Goal: Transaction & Acquisition: Obtain resource

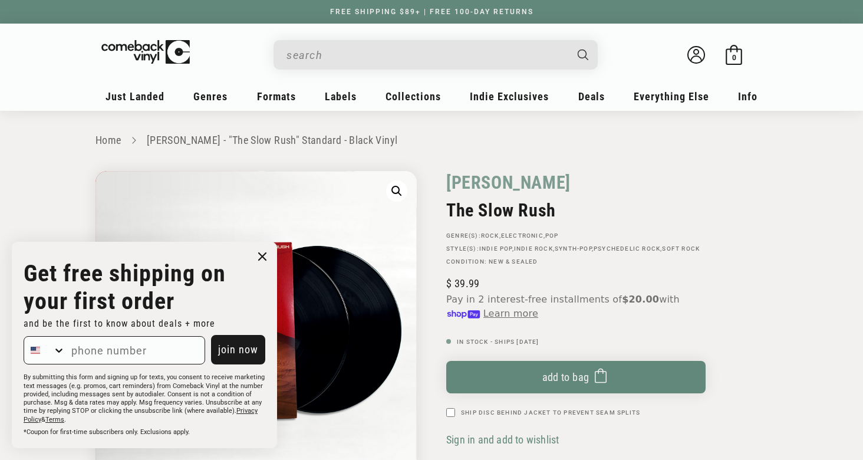
click at [262, 258] on icon "Close dialog" at bounding box center [262, 256] width 7 height 7
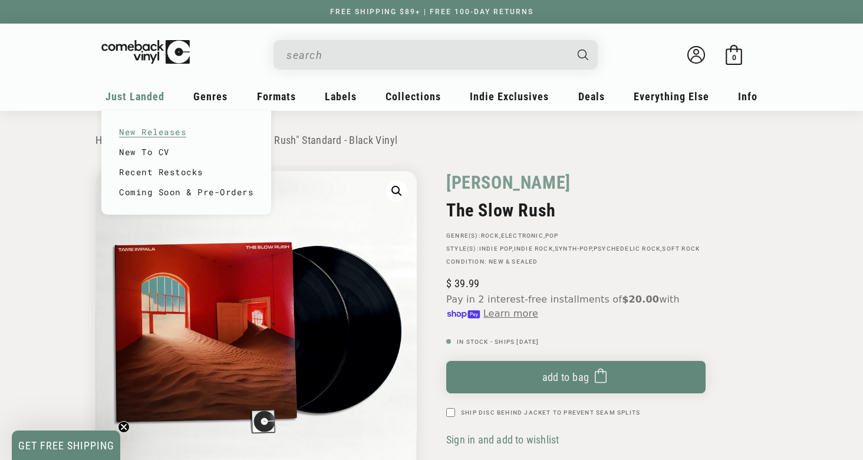
drag, startPoint x: 630, startPoint y: 80, endPoint x: 140, endPoint y: 131, distance: 492.0
click at [150, 186] on link "Coming Soon & Pre-Orders" at bounding box center [186, 192] width 134 height 20
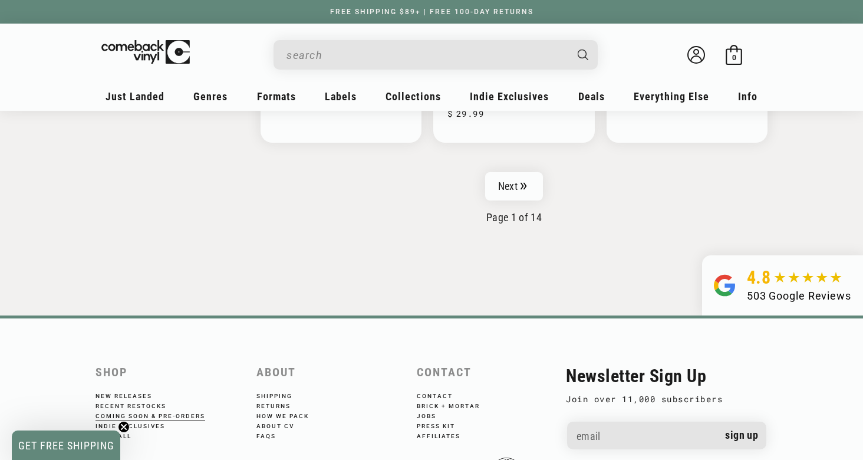
scroll to position [2055, 0]
click at [503, 188] on link "Next" at bounding box center [514, 186] width 58 height 28
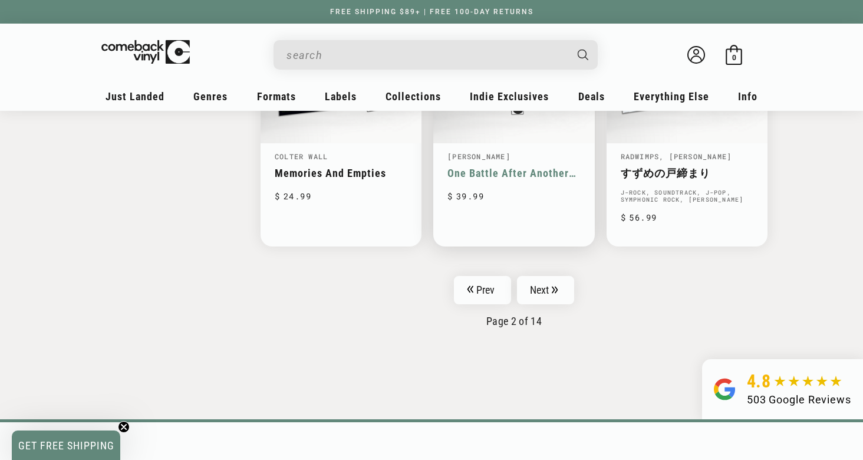
scroll to position [2009, 0]
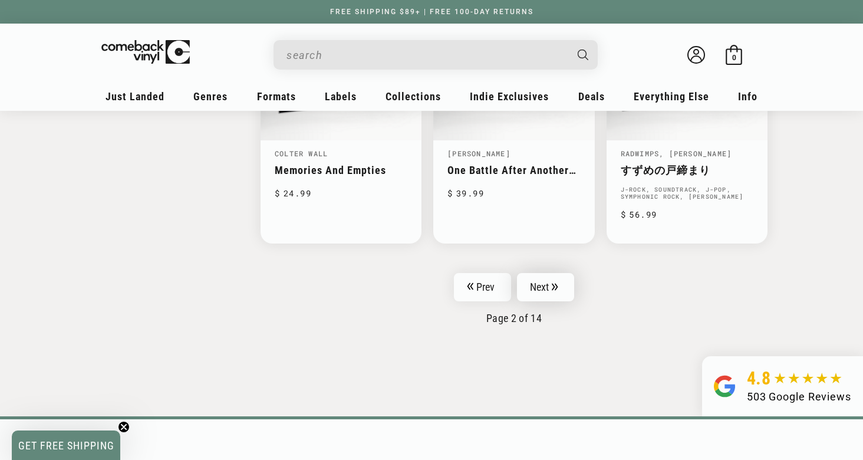
click at [554, 279] on link "Next" at bounding box center [546, 287] width 58 height 28
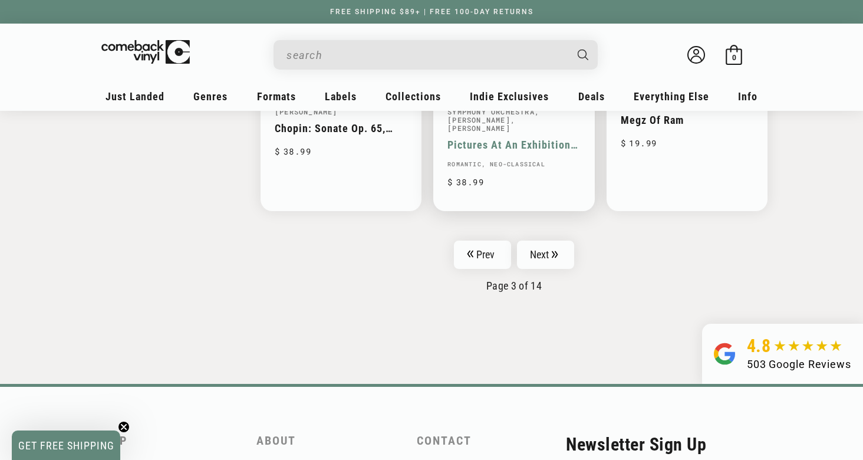
scroll to position [2050, 1]
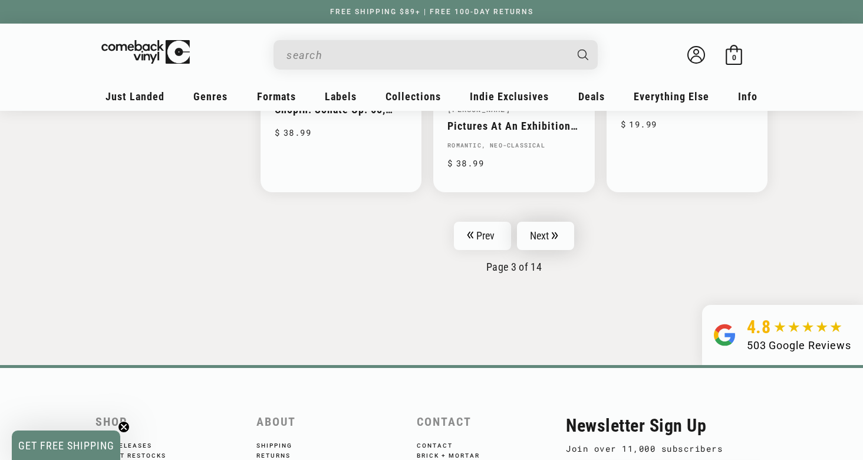
click at [548, 248] on link "Next" at bounding box center [546, 236] width 58 height 28
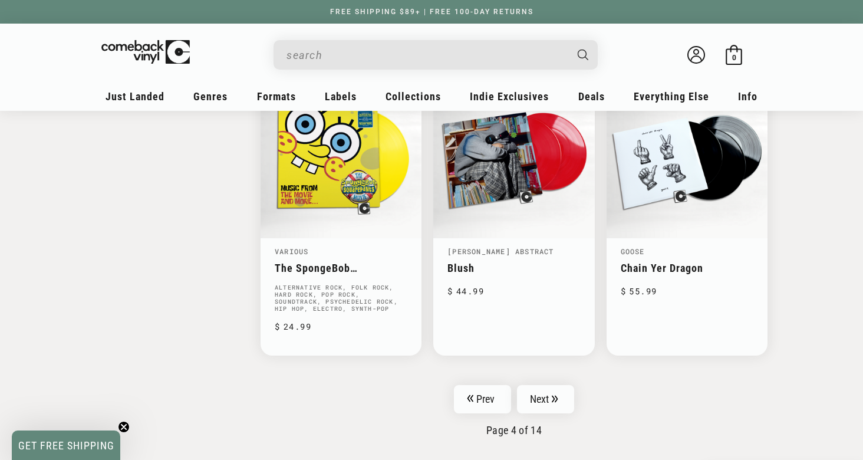
scroll to position [1867, 0]
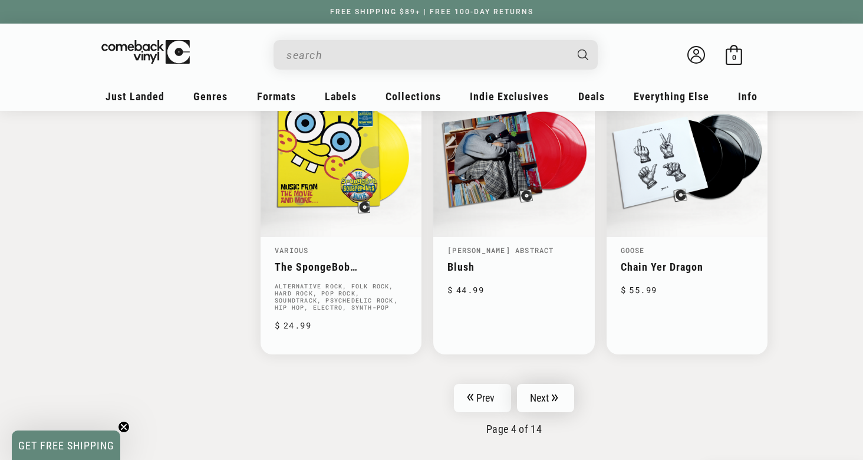
click at [557, 394] on icon "Pagination" at bounding box center [555, 398] width 6 height 8
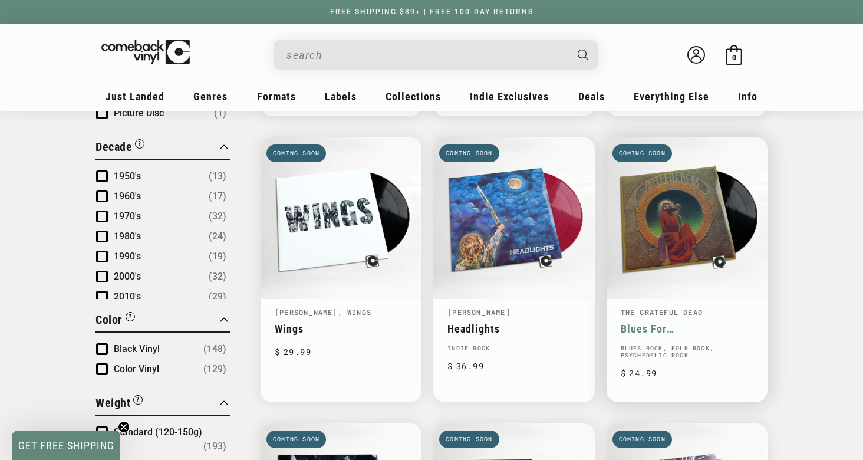
scroll to position [654, 0]
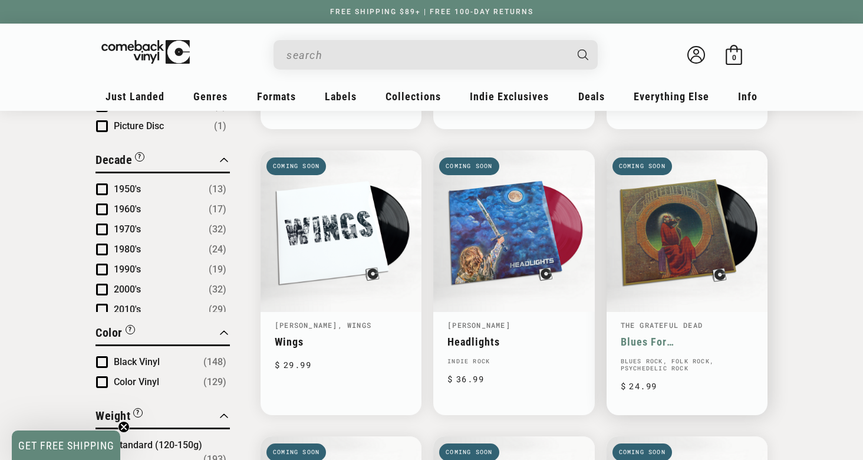
click at [683, 335] on link "Blues For [DEMOGRAPHIC_DATA]" at bounding box center [687, 341] width 133 height 12
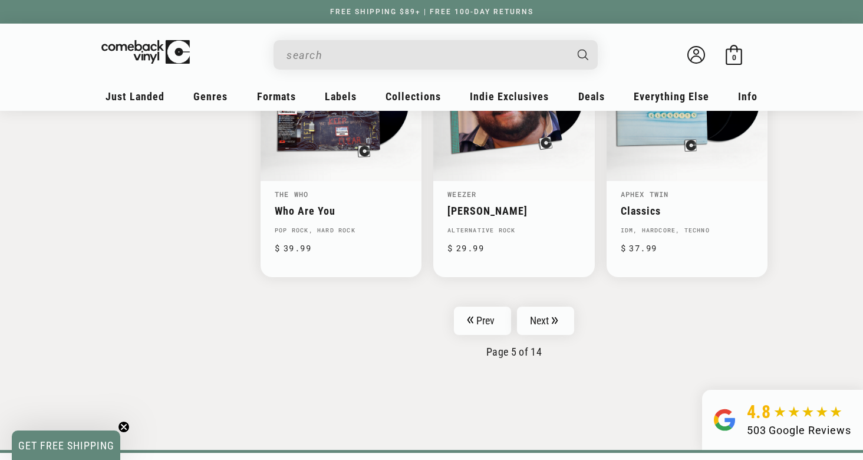
scroll to position [1915, 0]
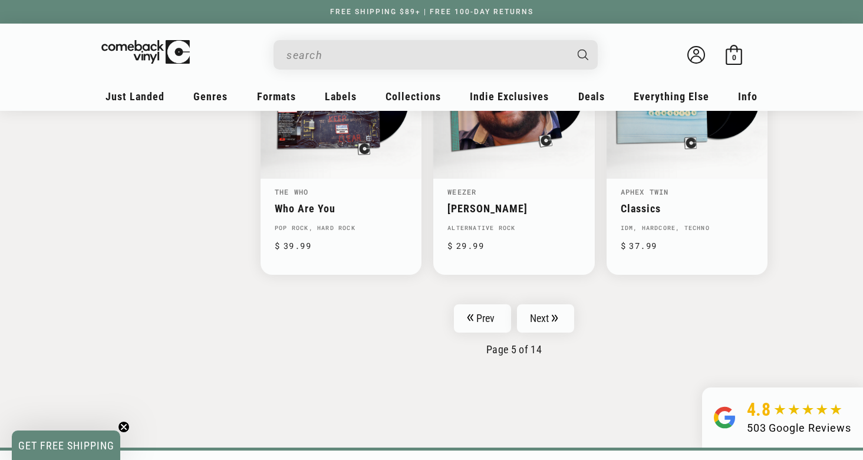
click at [427, 64] on input "When autocomplete results are available use up and down arrows to review and en…" at bounding box center [426, 55] width 279 height 24
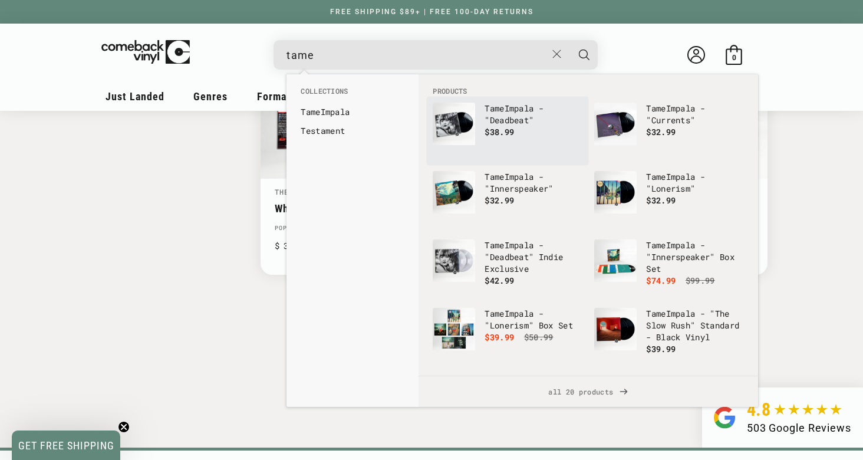
type input "tame"
click at [509, 107] on p "Tame Impala - "Deadbeat"" at bounding box center [534, 115] width 98 height 24
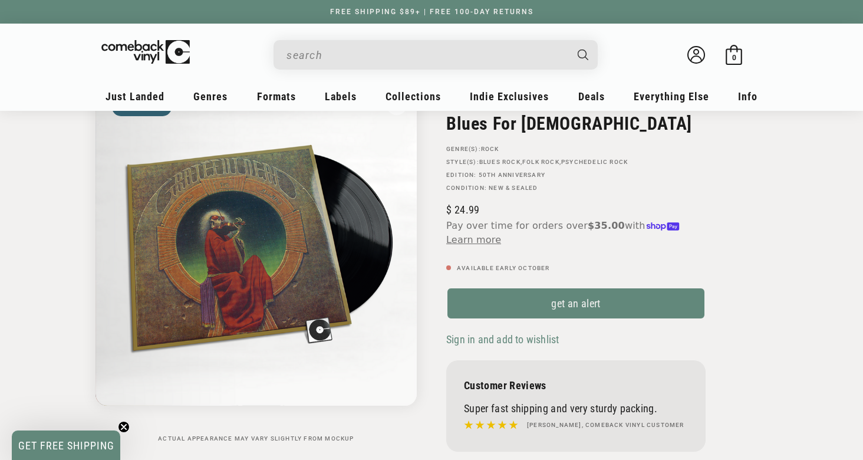
scroll to position [186, 0]
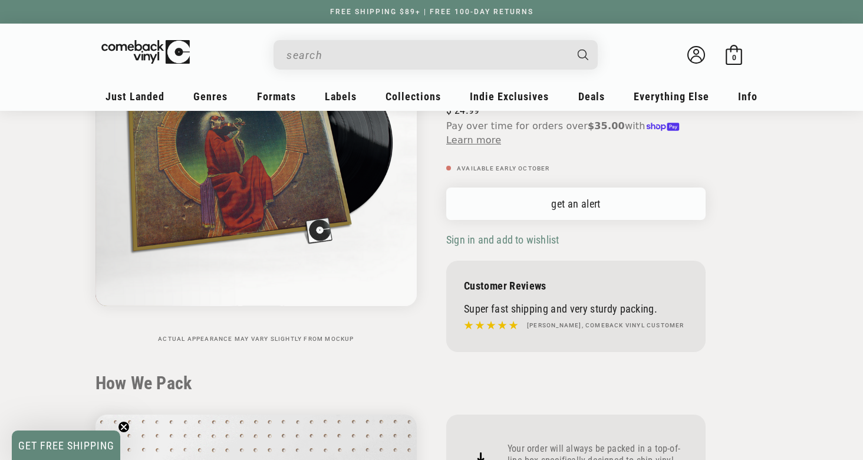
click at [564, 206] on link "get an alert" at bounding box center [575, 203] width 259 height 32
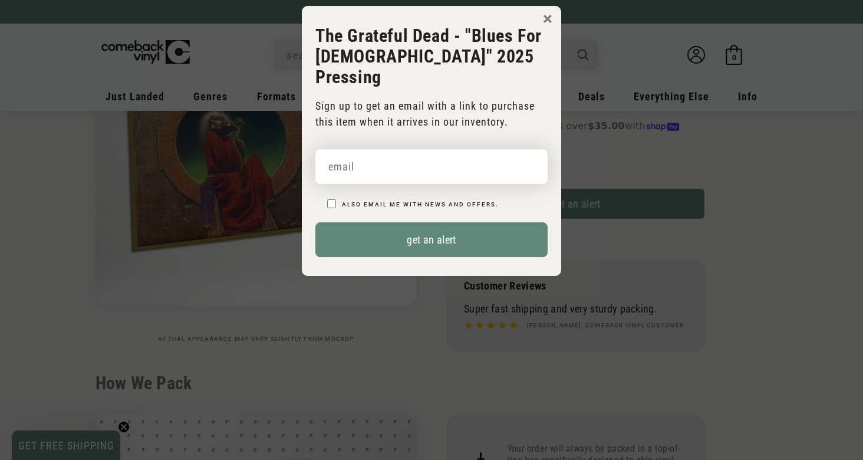
click at [386, 152] on input "email" at bounding box center [431, 166] width 232 height 35
type input "[PERSON_NAME][EMAIL_ADDRESS][DOMAIN_NAME]"
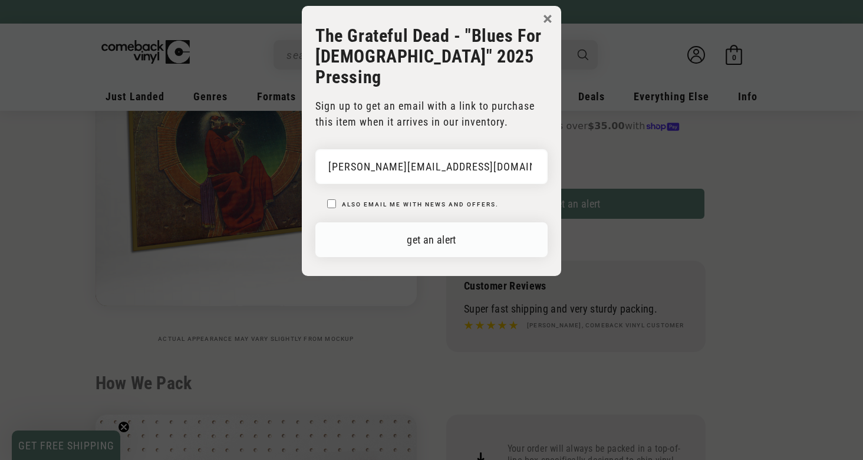
click at [417, 222] on button "get an alert" at bounding box center [431, 239] width 232 height 35
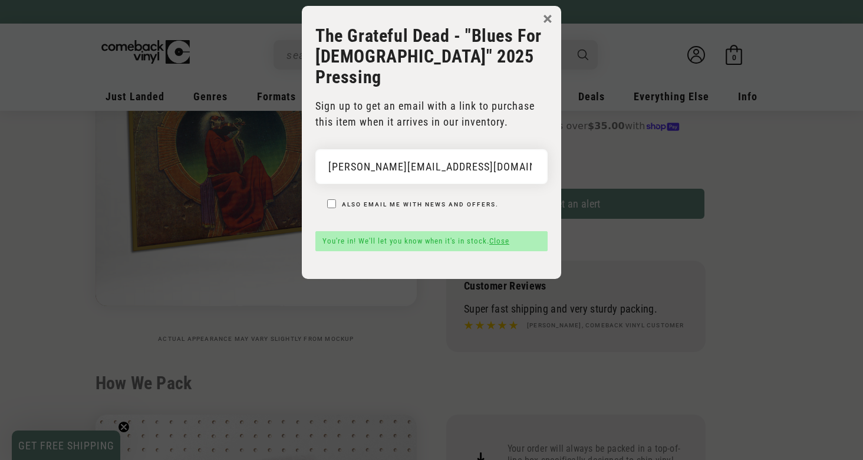
click at [549, 16] on button "×" at bounding box center [547, 19] width 9 height 18
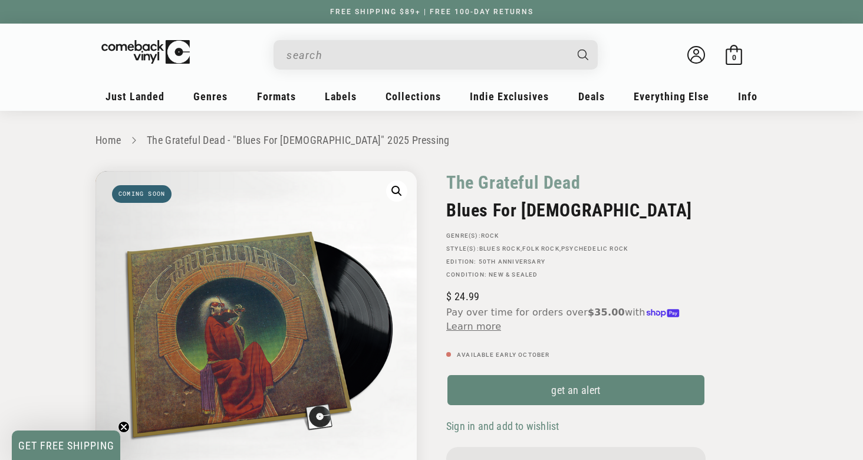
scroll to position [0, 0]
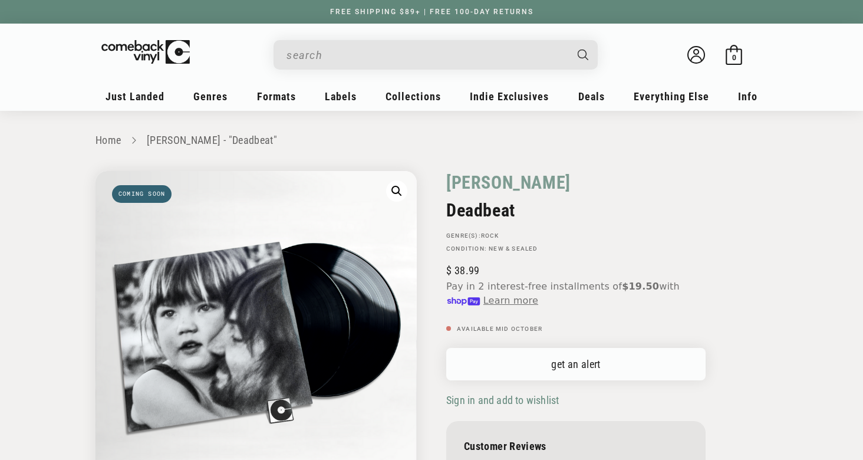
click at [581, 362] on link "get an alert" at bounding box center [575, 364] width 259 height 32
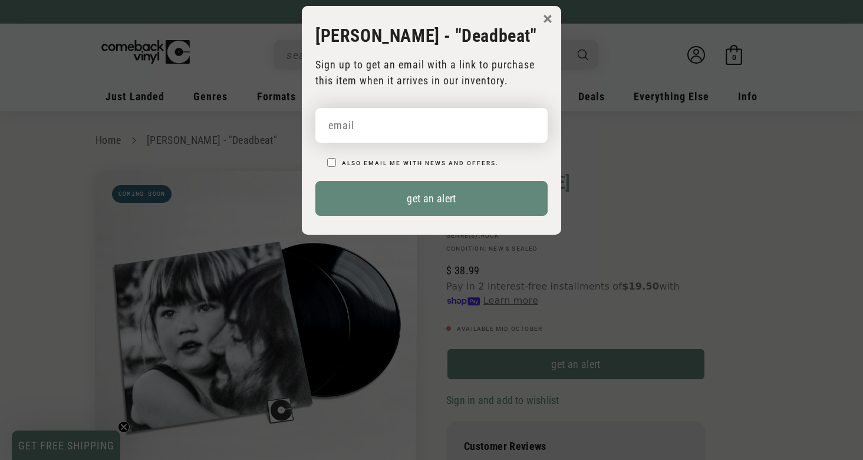
click at [430, 131] on input "email" at bounding box center [431, 125] width 232 height 35
type input "[PERSON_NAME][EMAIL_ADDRESS][DOMAIN_NAME]"
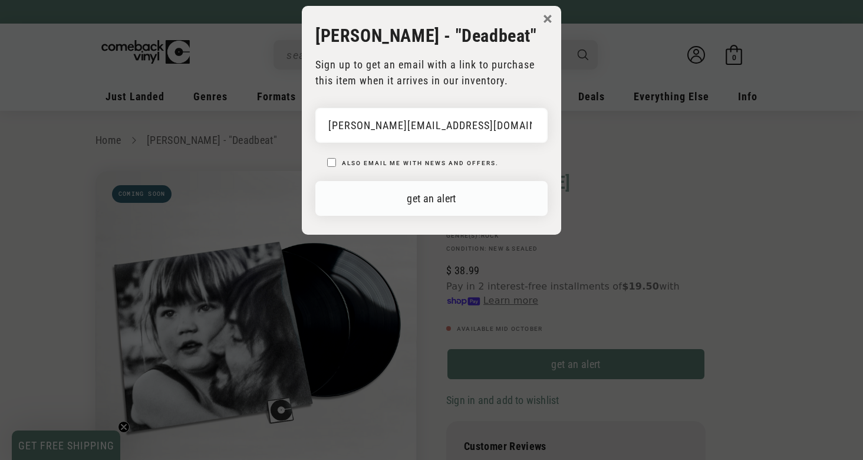
click at [409, 196] on button "get an alert" at bounding box center [431, 198] width 232 height 35
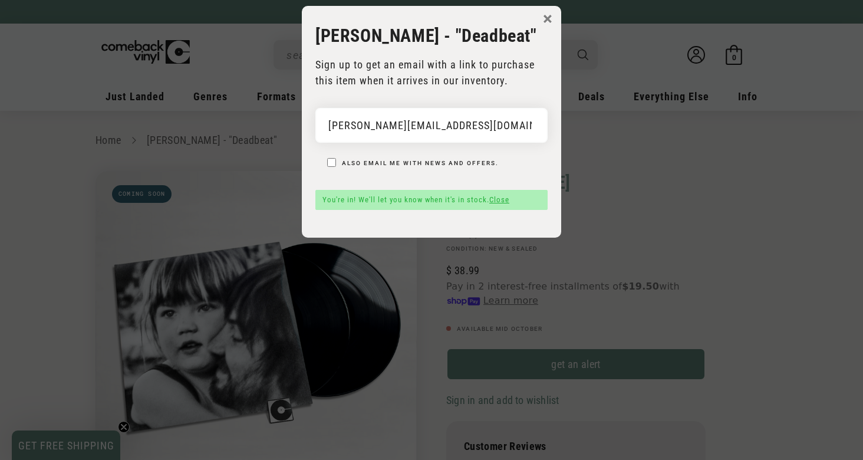
drag, startPoint x: 550, startPoint y: 21, endPoint x: 567, endPoint y: 61, distance: 44.1
click at [550, 21] on button "×" at bounding box center [547, 19] width 9 height 18
